Goal: Information Seeking & Learning: Learn about a topic

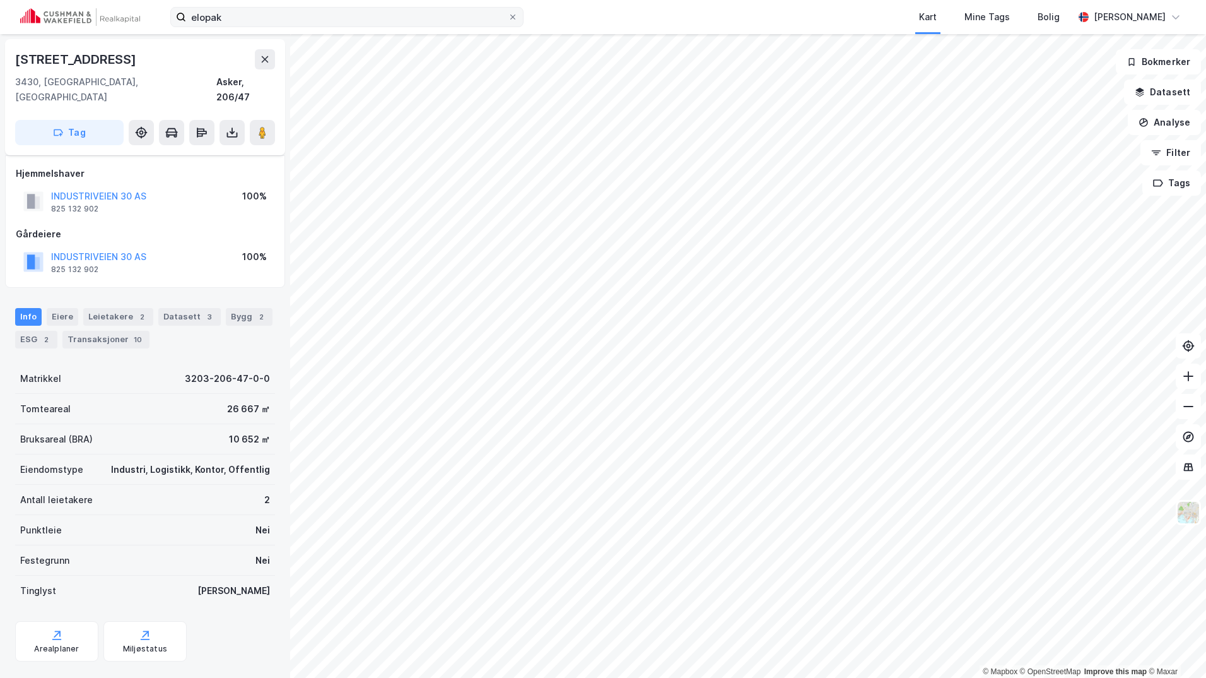
scroll to position [8, 0]
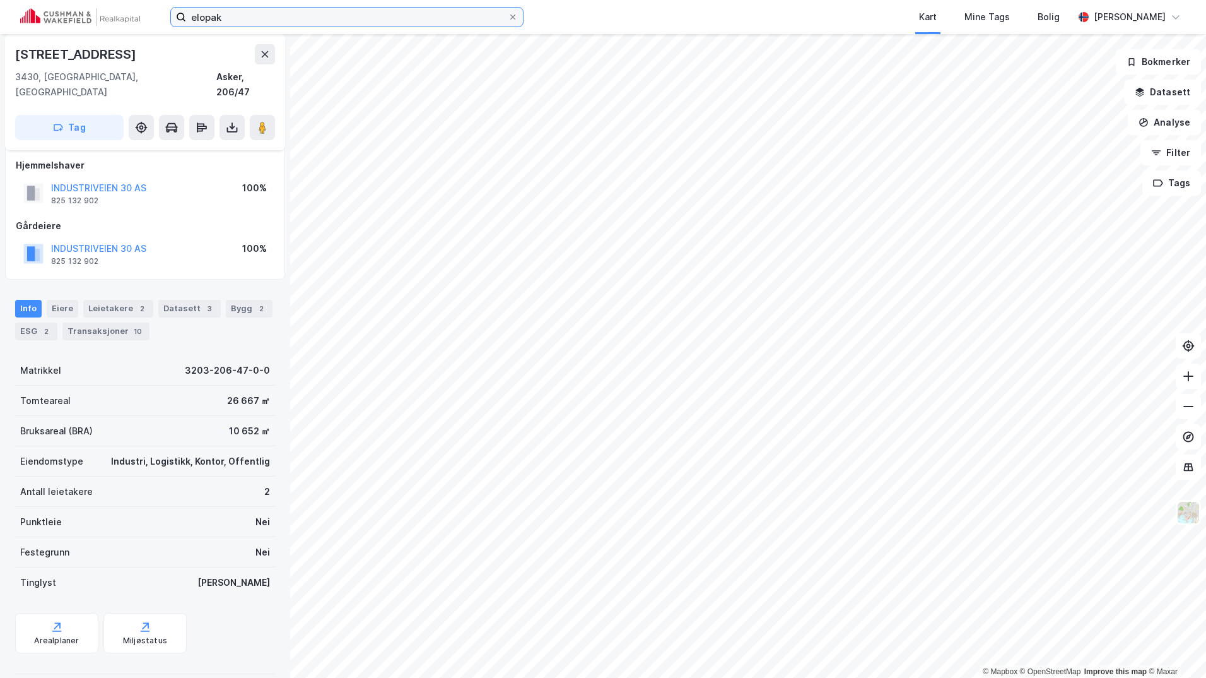
click at [233, 16] on input "elopak" at bounding box center [347, 17] width 322 height 19
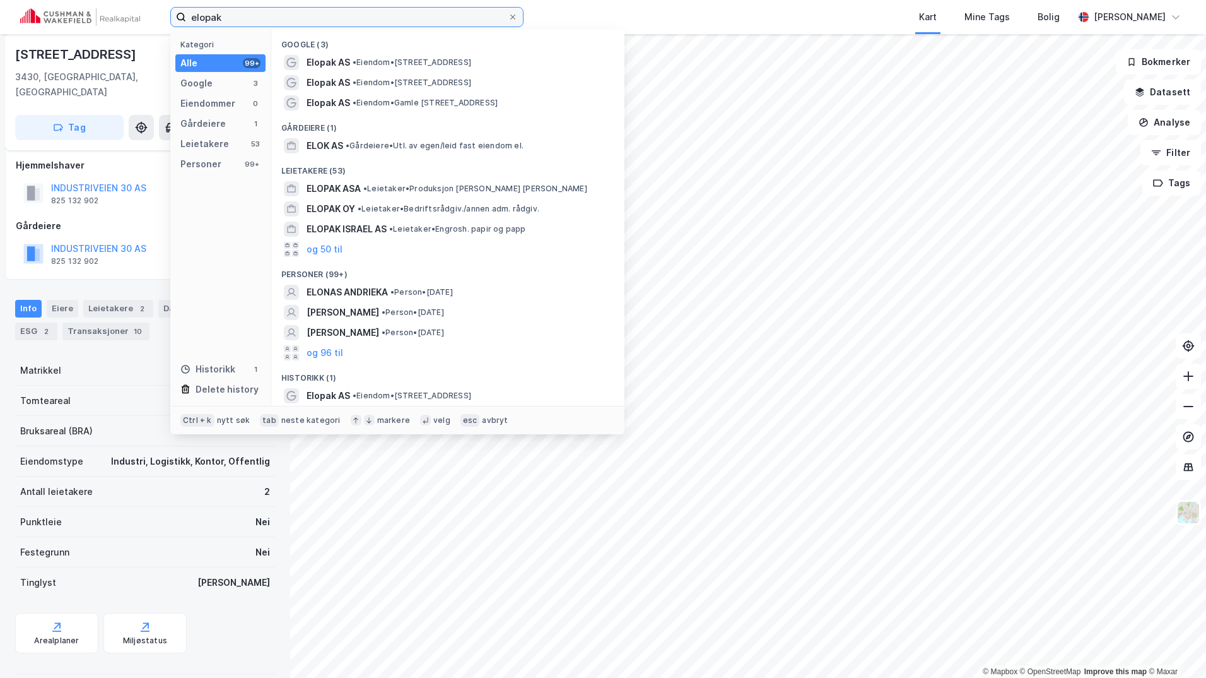
drag, startPoint x: 233, startPoint y: 16, endPoint x: 141, endPoint y: -6, distance: 94.1
click at [141, 0] on html "elopak Kategori Alle 99+ Google 3 Eiendommer 0 Gårdeiere 1 Leietakere 53 Person…" at bounding box center [603, 339] width 1206 height 678
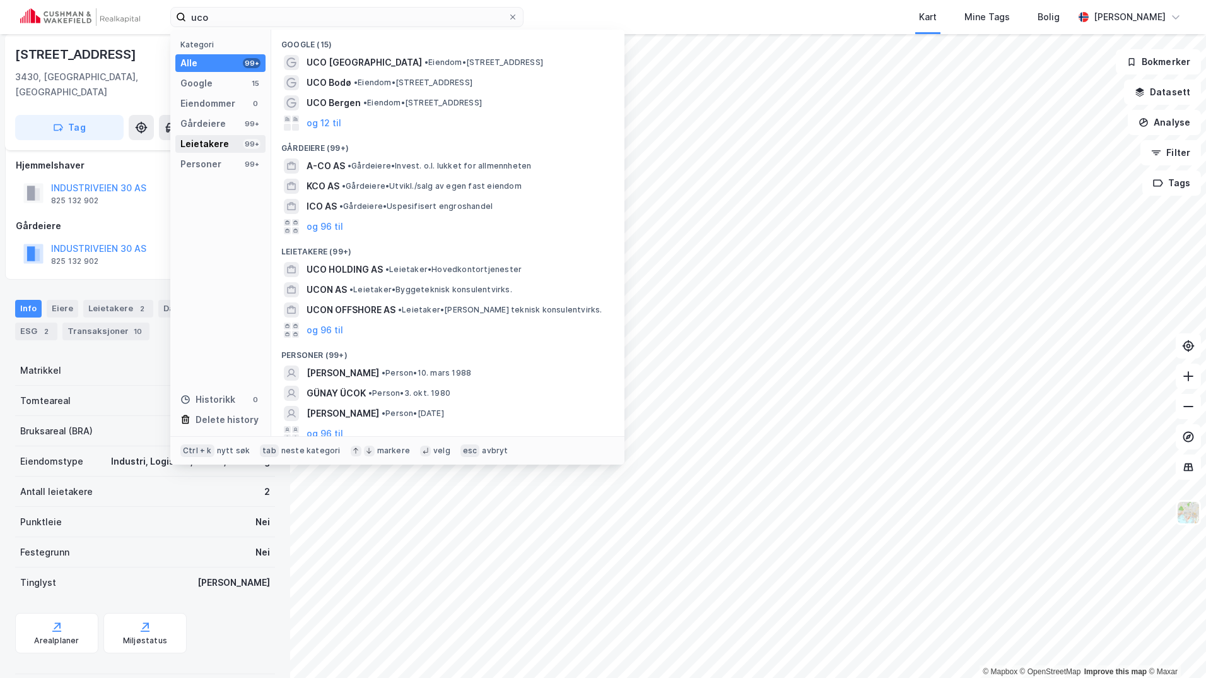
click at [215, 140] on div "Leietakere" at bounding box center [204, 143] width 49 height 15
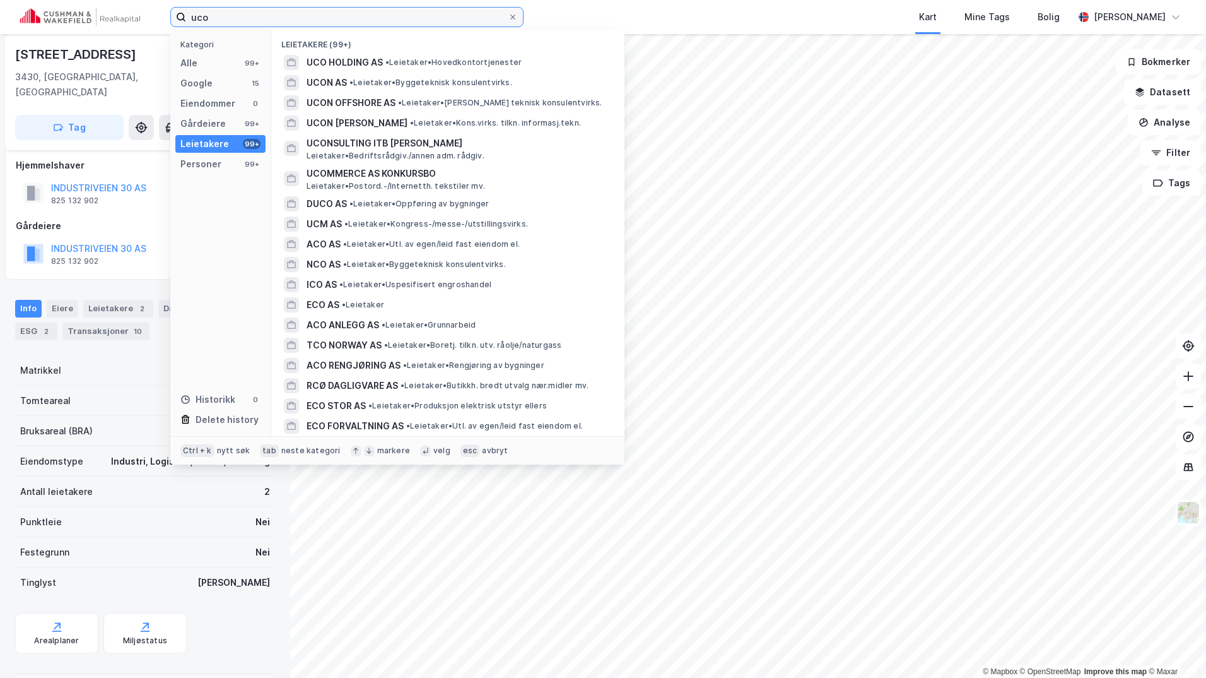
click at [224, 16] on input "uco" at bounding box center [347, 17] width 322 height 19
drag, startPoint x: 224, startPoint y: 16, endPoint x: 102, endPoint y: 10, distance: 121.9
click at [102, 10] on div "uco Kategori Alle 99+ Google 15 Eiendommer 0 Gårdeiere 99+ Leietakere 99+ Perso…" at bounding box center [603, 17] width 1206 height 34
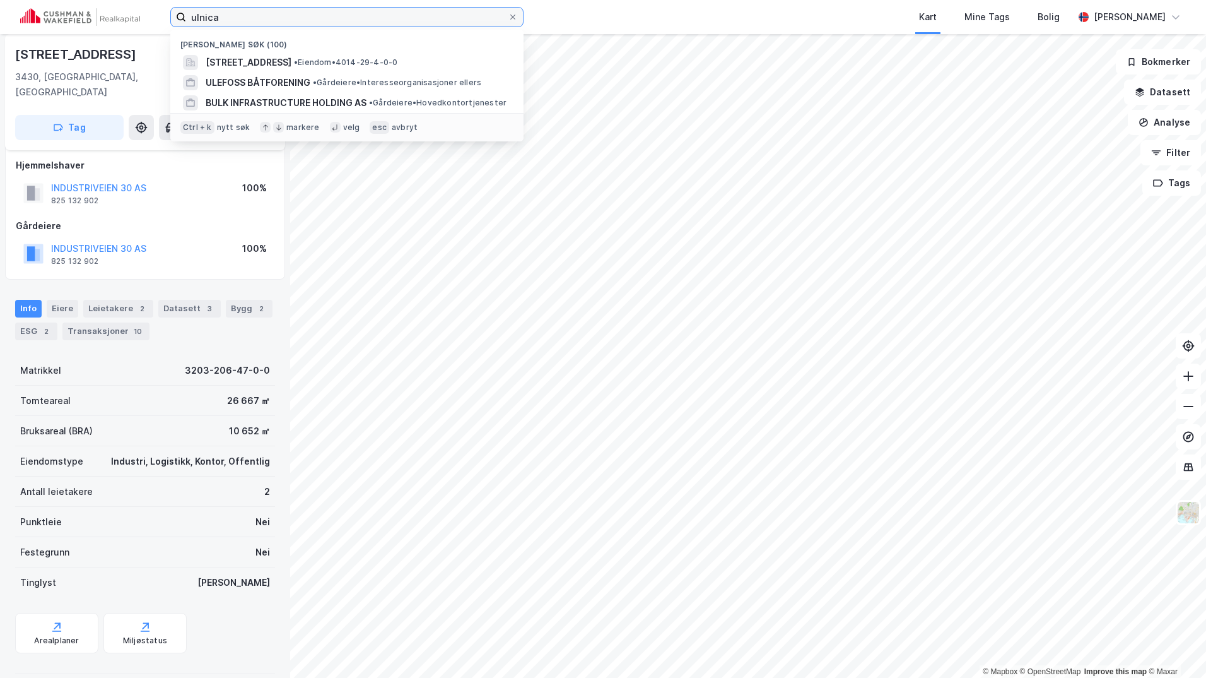
type input "ulnica"
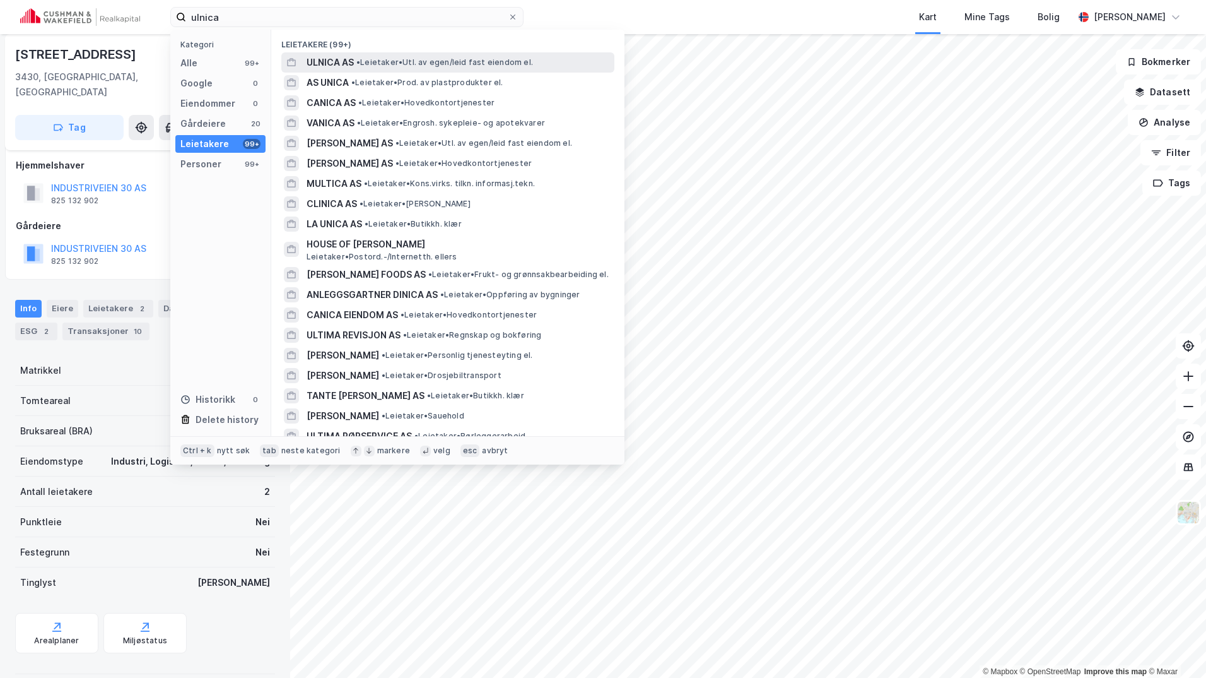
click at [325, 54] on div "ULNICA AS • Leietaker • Utl. av egen/leid fast eiendom el." at bounding box center [447, 62] width 333 height 20
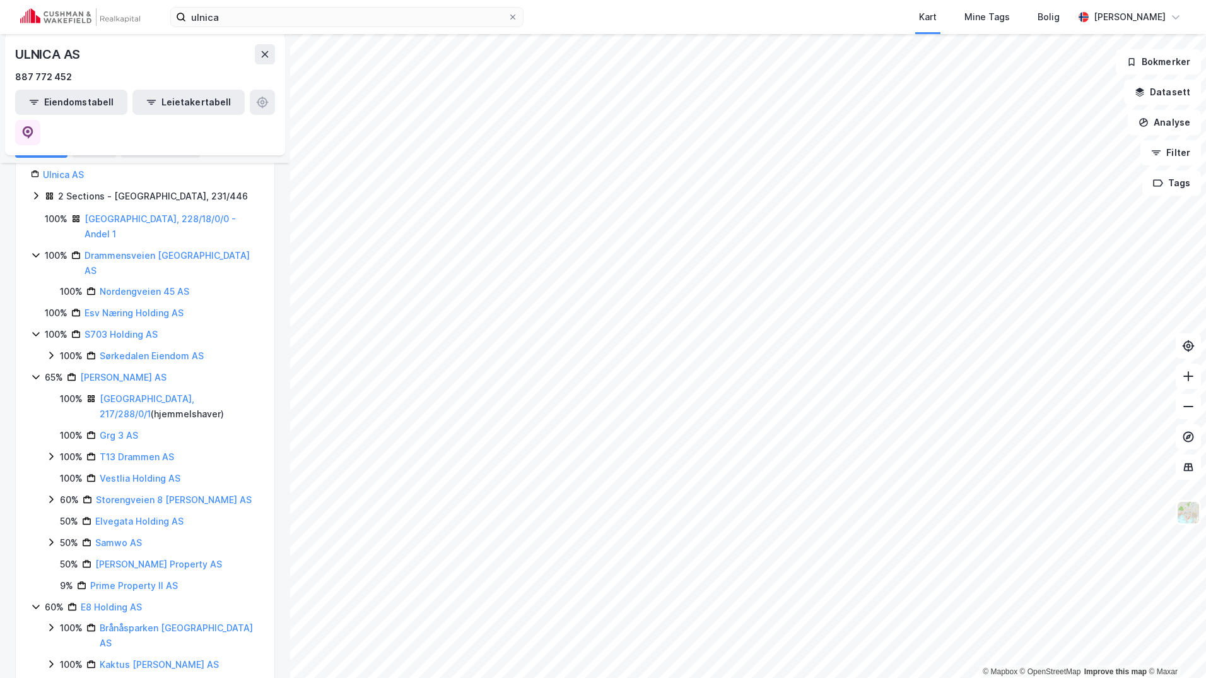
scroll to position [126, 0]
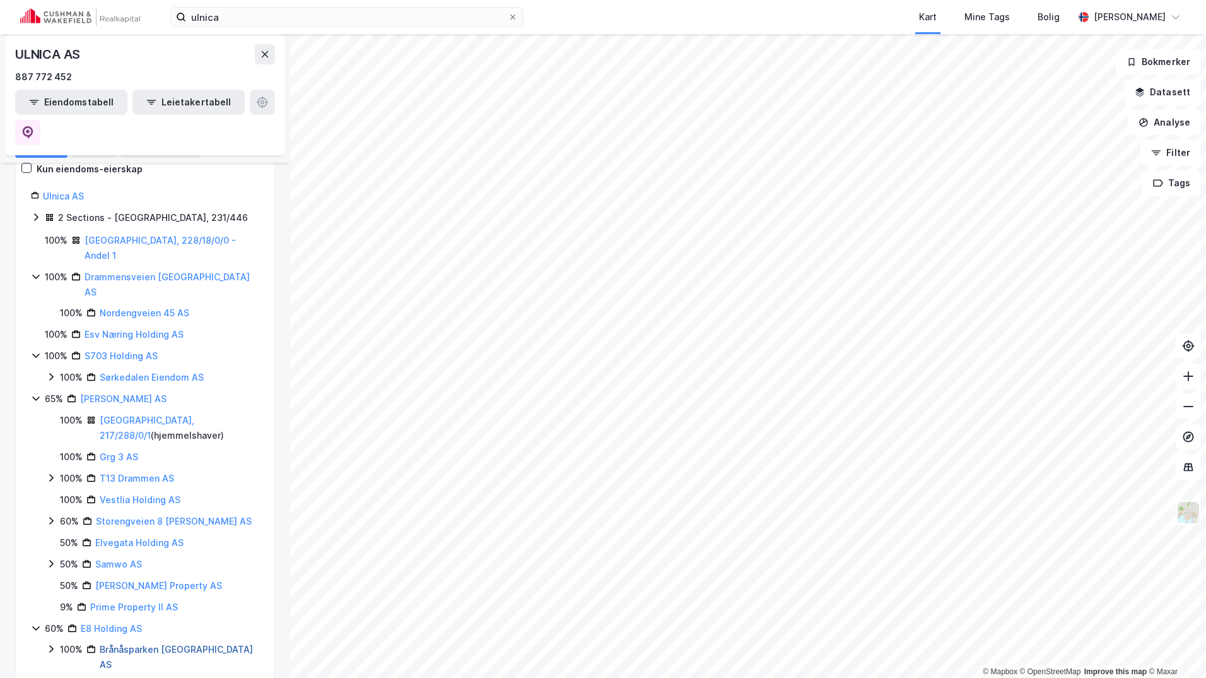
click at [138, 644] on link "Brånåsparken [GEOGRAPHIC_DATA] AS" at bounding box center [176, 657] width 153 height 26
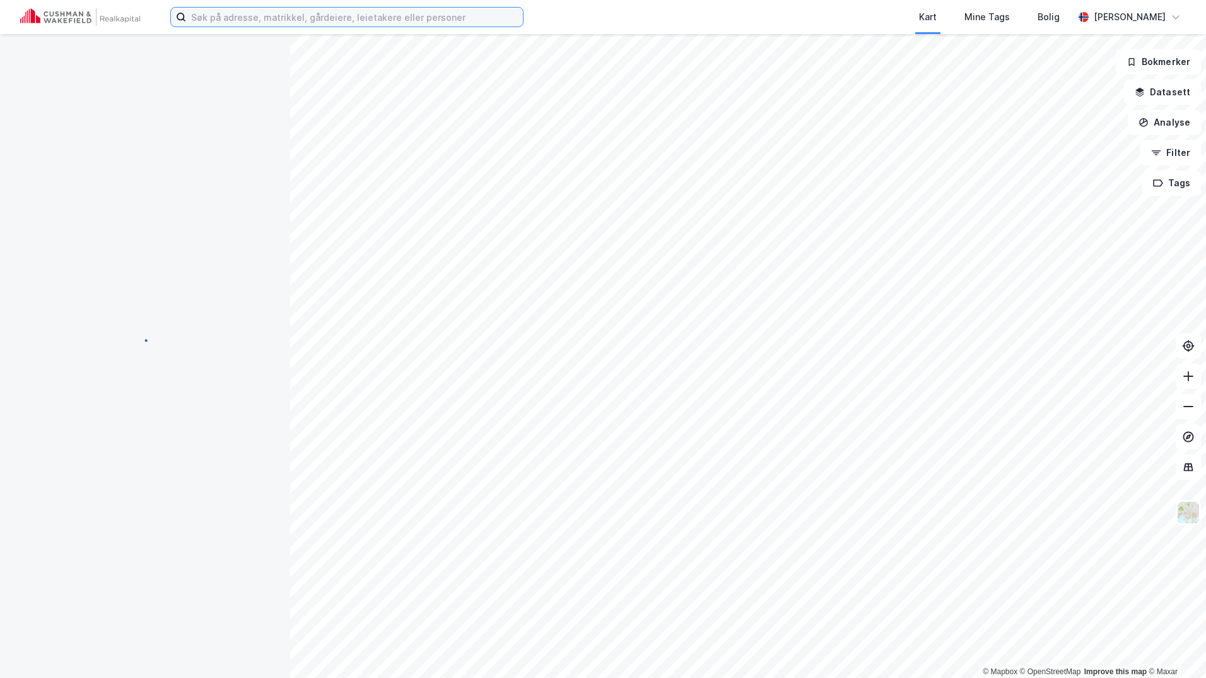
click at [234, 15] on input at bounding box center [354, 17] width 337 height 19
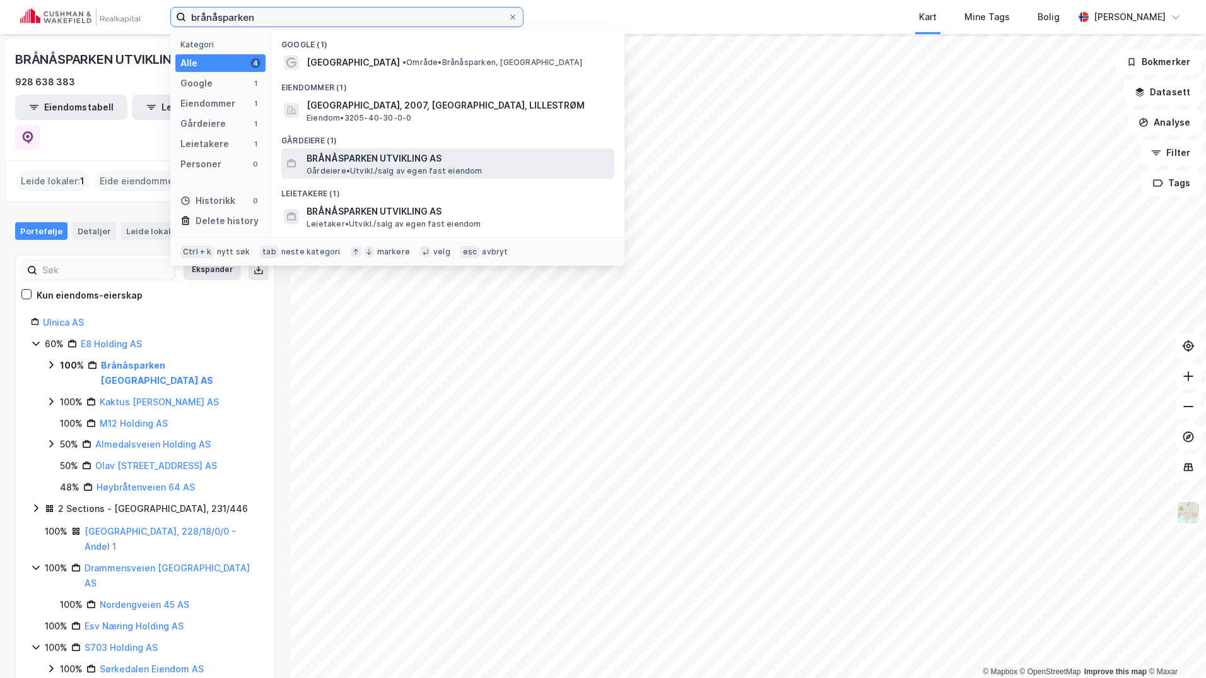
type input "brånåsparken"
click at [379, 162] on span "BRÅNÅSPARKEN UTVIKLING AS" at bounding box center [458, 158] width 303 height 15
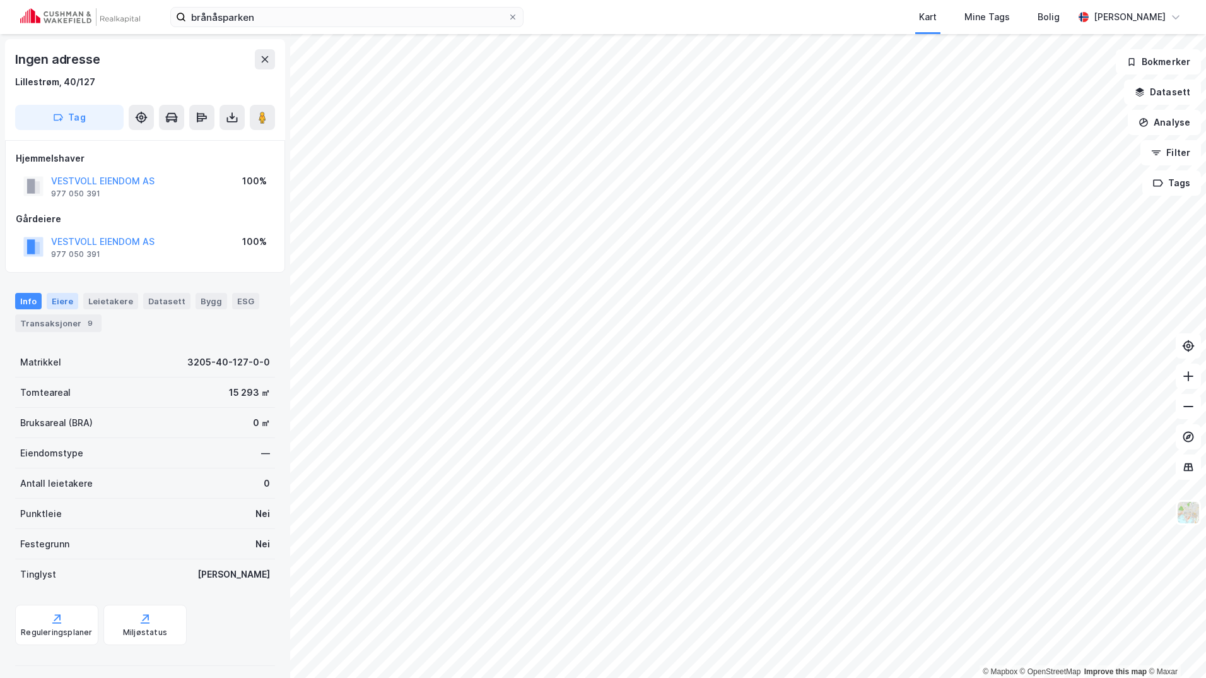
click at [66, 300] on div "Eiere" at bounding box center [63, 301] width 32 height 16
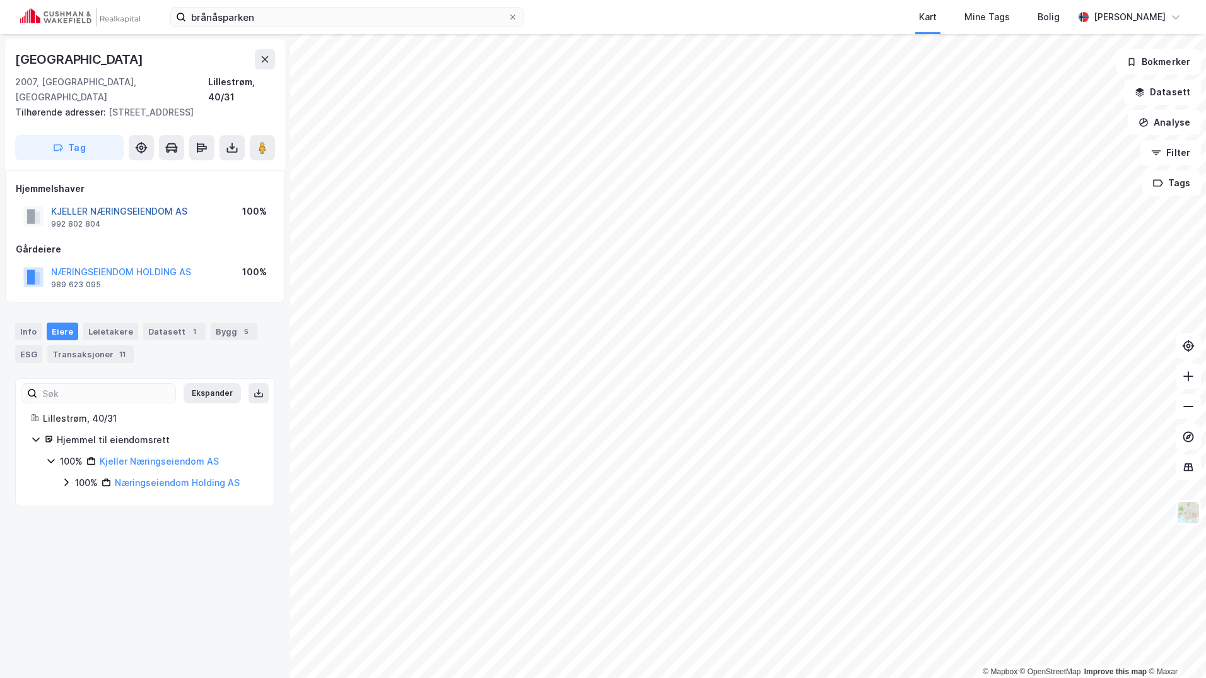
click at [0, 0] on button "KJELLER NÆRINGSEIENDOM AS" at bounding box center [0, 0] width 0 height 0
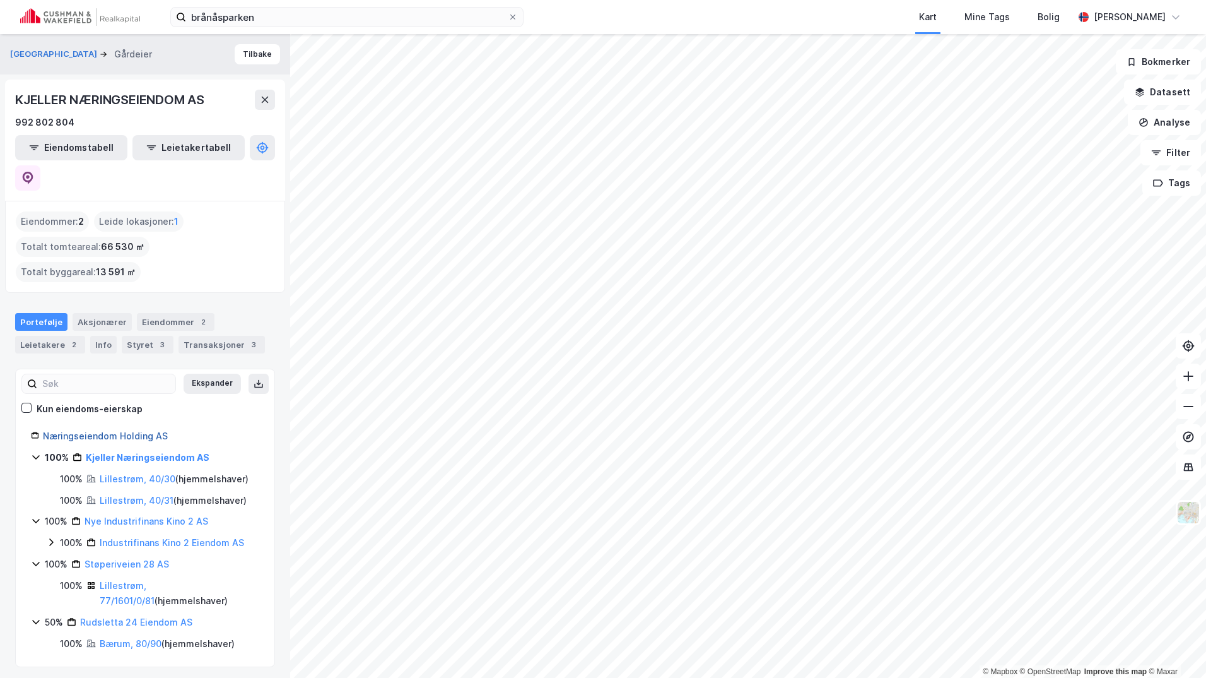
click at [122, 430] on link "Næringseiendom Holding AS" at bounding box center [105, 435] width 125 height 11
click at [33, 172] on icon at bounding box center [28, 178] width 11 height 13
click at [108, 430] on link "Næringseiendom Holding AS" at bounding box center [105, 435] width 125 height 11
click at [110, 452] on link "Kjeller Næringseiendom AS" at bounding box center [144, 457] width 119 height 11
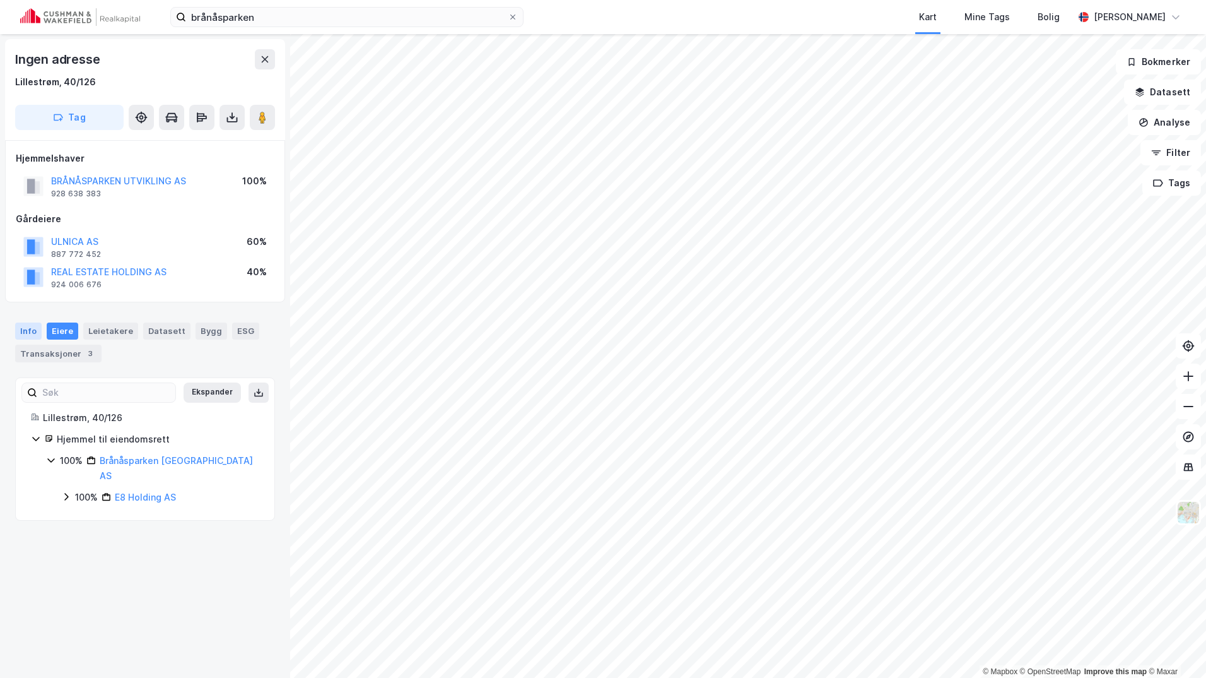
click at [27, 327] on div "Info" at bounding box center [28, 330] width 26 height 16
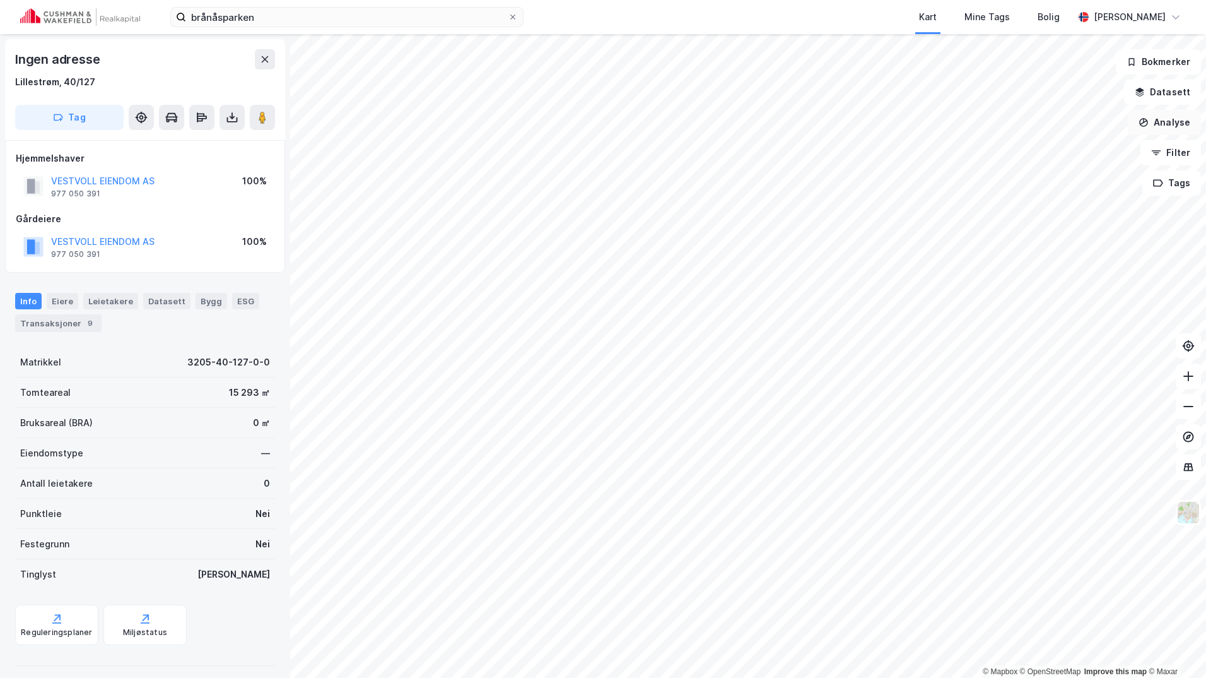
click at [1172, 127] on button "Analyse" at bounding box center [1164, 122] width 73 height 25
click at [1026, 150] on div "Tegn område" at bounding box center [1055, 149] width 110 height 11
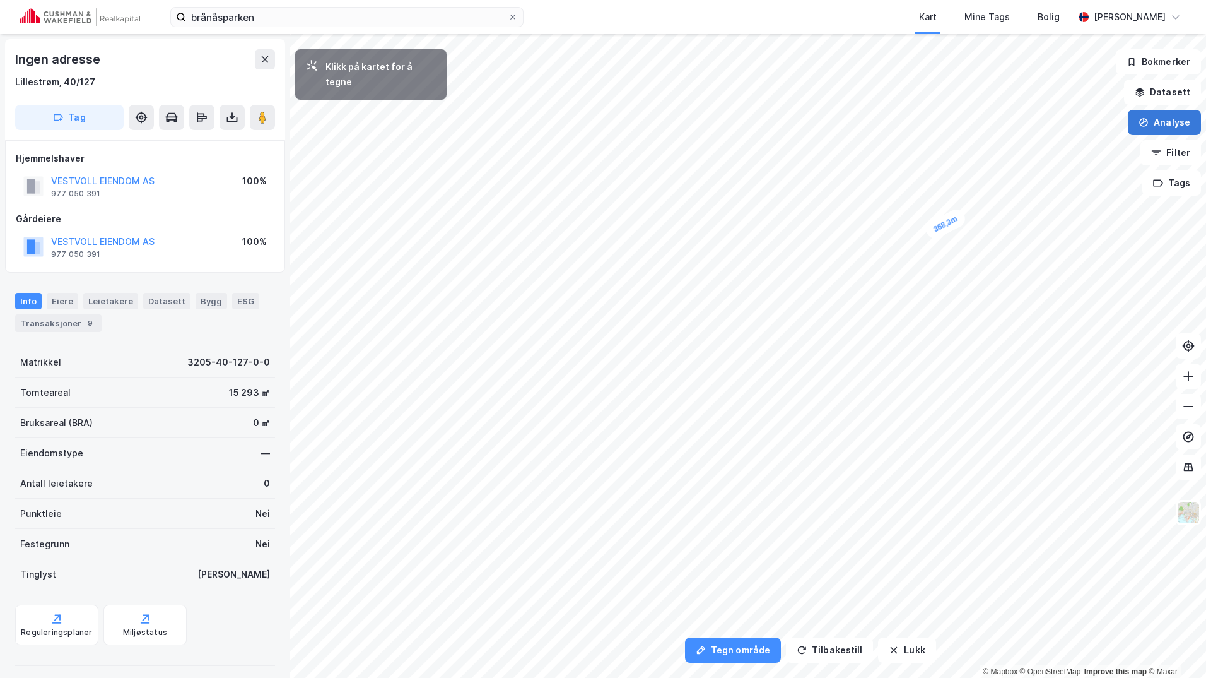
click at [1168, 118] on button "Analyse" at bounding box center [1164, 122] width 73 height 25
click at [754, 654] on button "Tegn område" at bounding box center [733, 649] width 96 height 25
click at [727, 655] on button "Tegn område" at bounding box center [733, 649] width 96 height 25
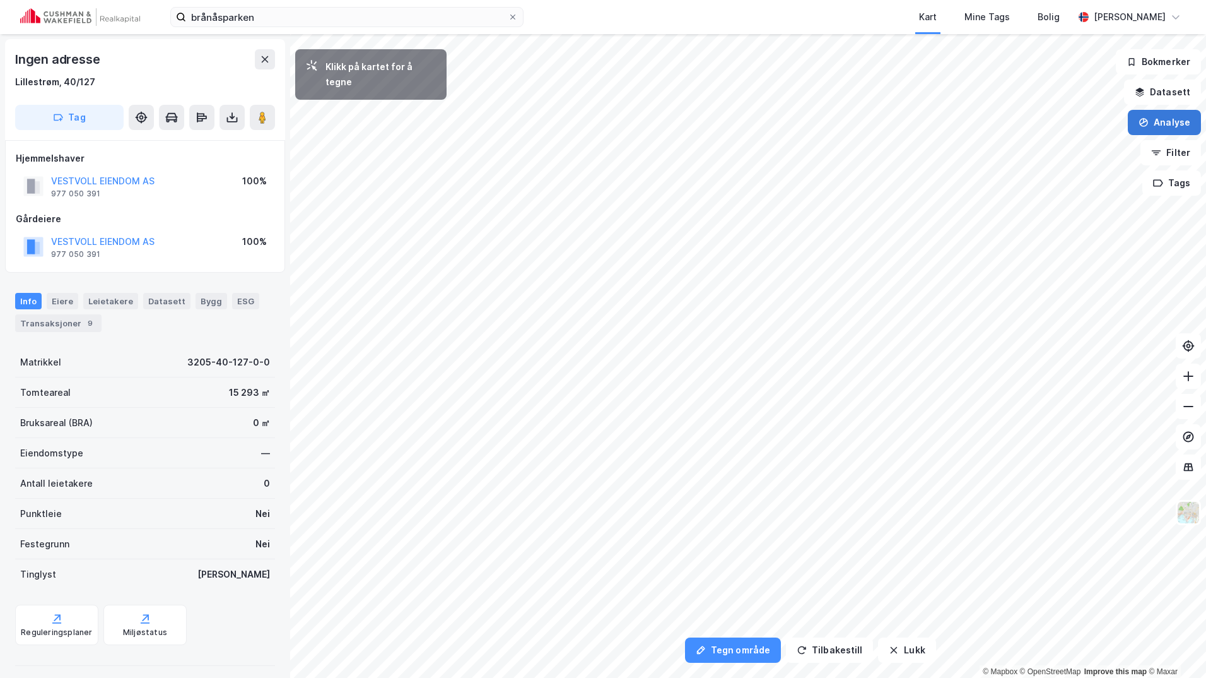
click at [1187, 122] on button "Analyse" at bounding box center [1164, 122] width 73 height 25
click at [1165, 127] on button "Analyse" at bounding box center [1164, 122] width 73 height 25
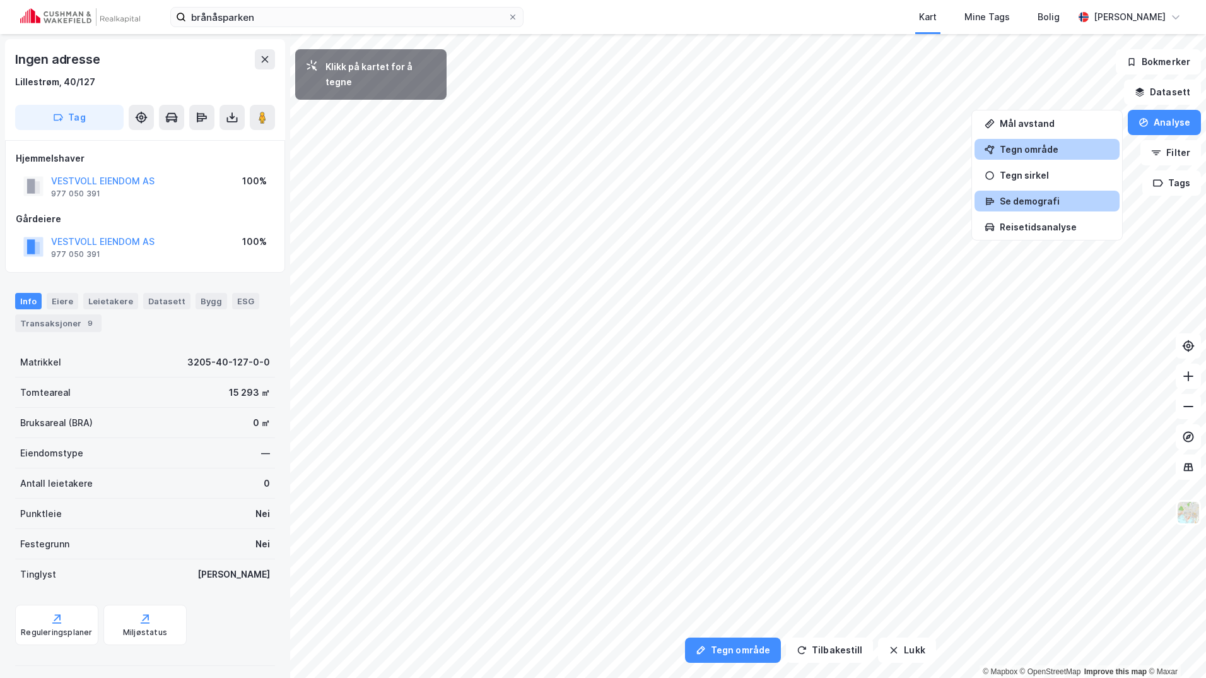
click at [1047, 200] on div "Se demografi" at bounding box center [1055, 201] width 110 height 11
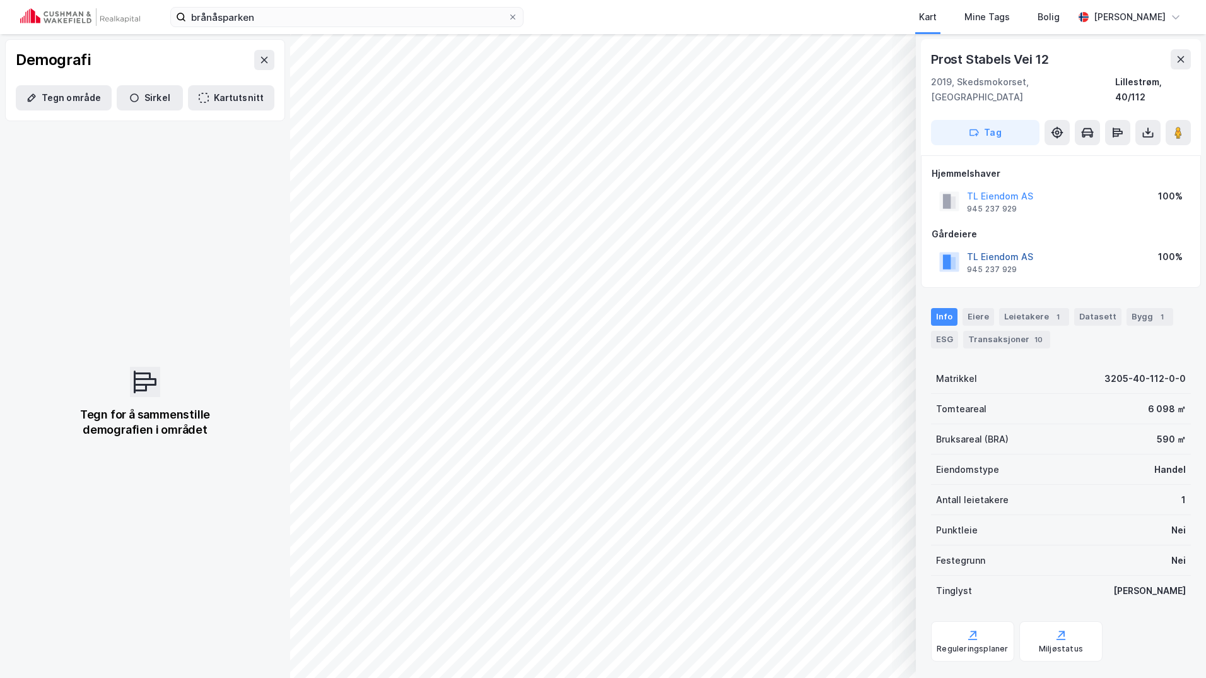
click at [0, 0] on button "TL Eiendom AS" at bounding box center [0, 0] width 0 height 0
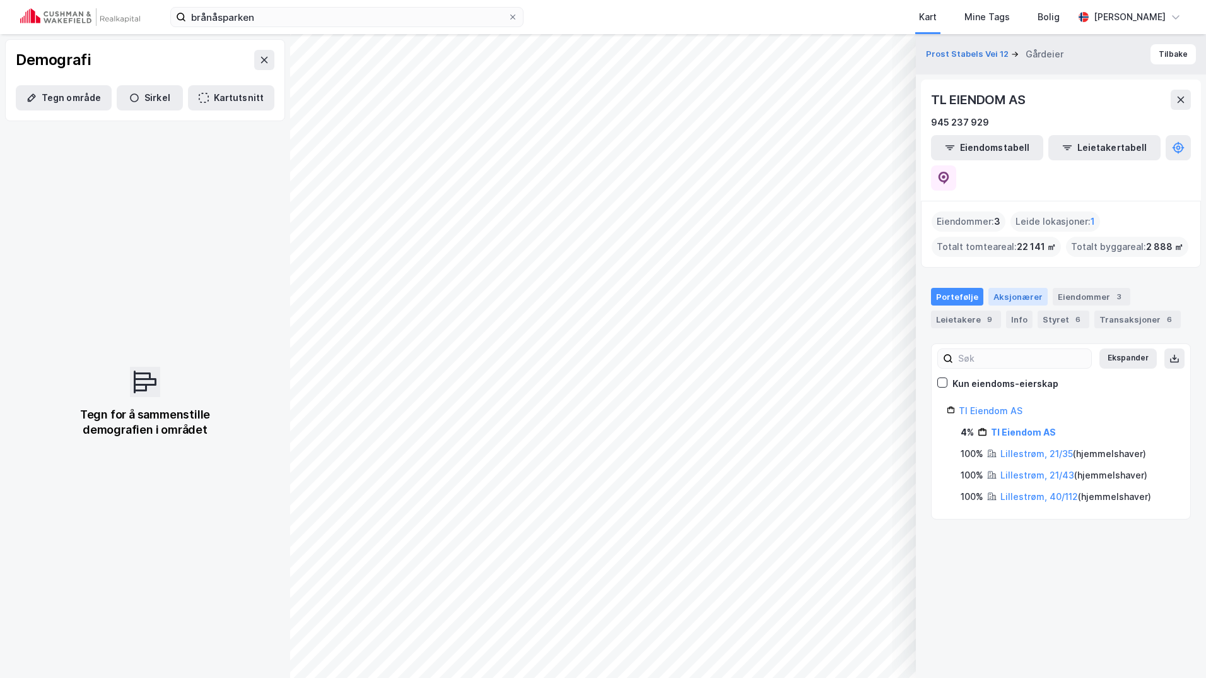
click at [1018, 288] on div "Aksjonærer" at bounding box center [1018, 297] width 59 height 18
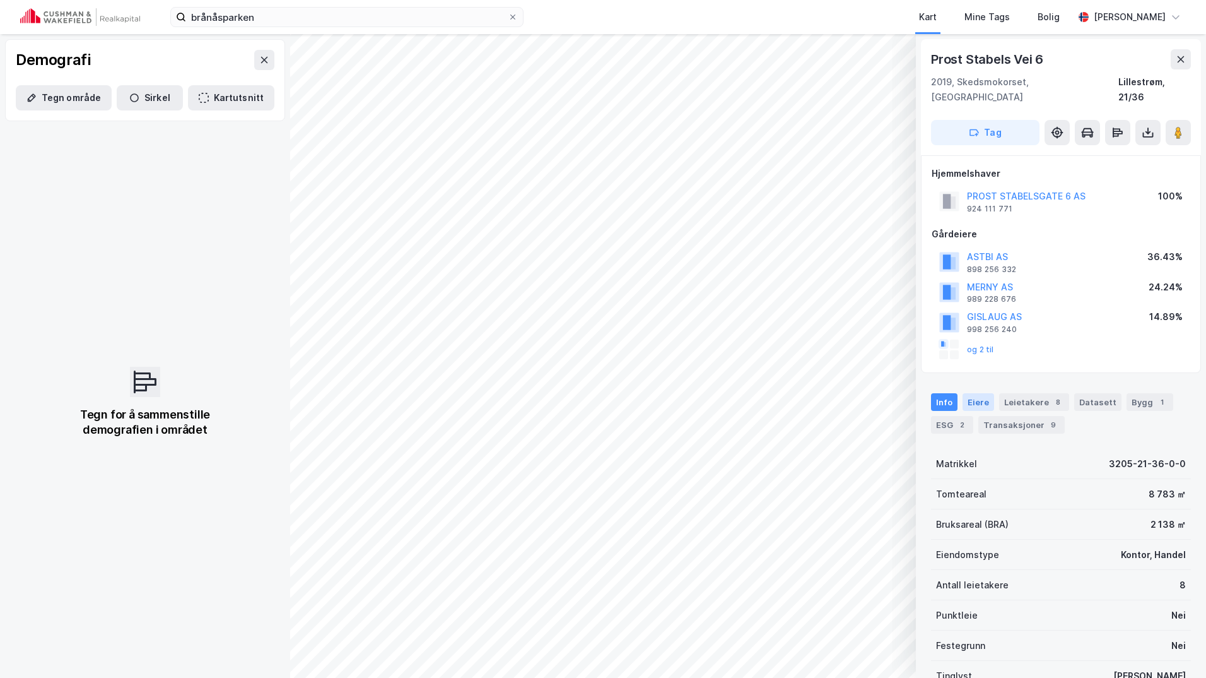
click at [974, 393] on div "Eiere" at bounding box center [979, 402] width 32 height 18
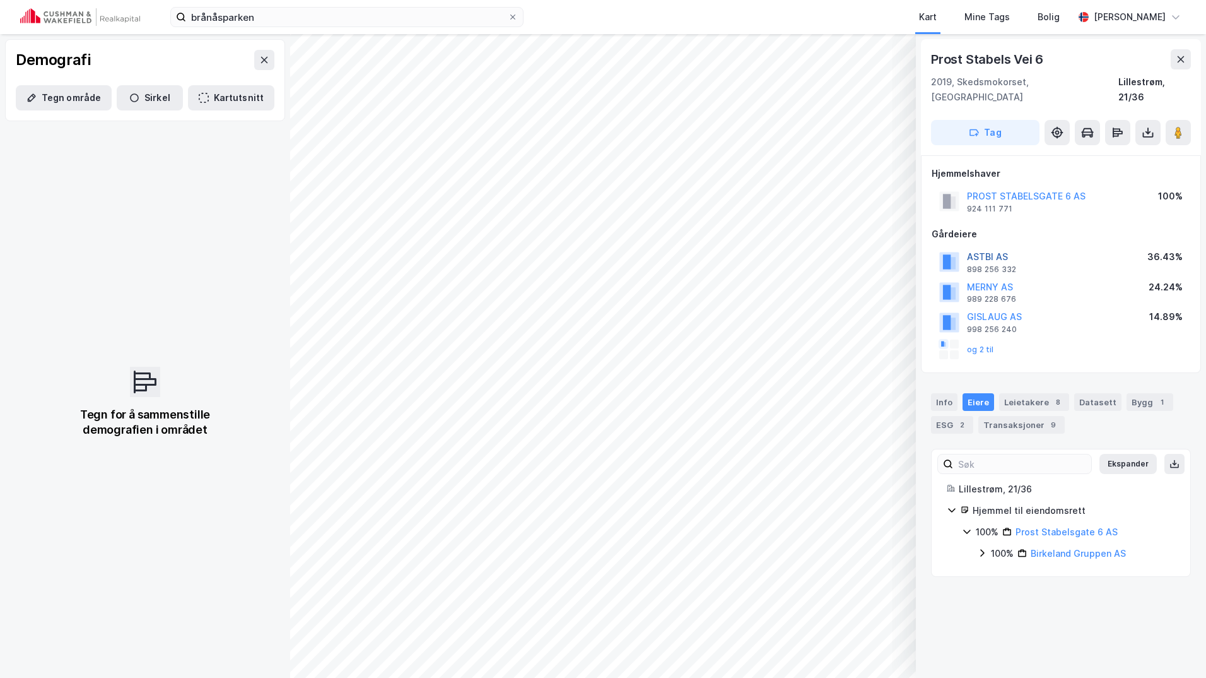
click at [0, 0] on button "ASTBI AS" at bounding box center [0, 0] width 0 height 0
